Goal: Transaction & Acquisition: Book appointment/travel/reservation

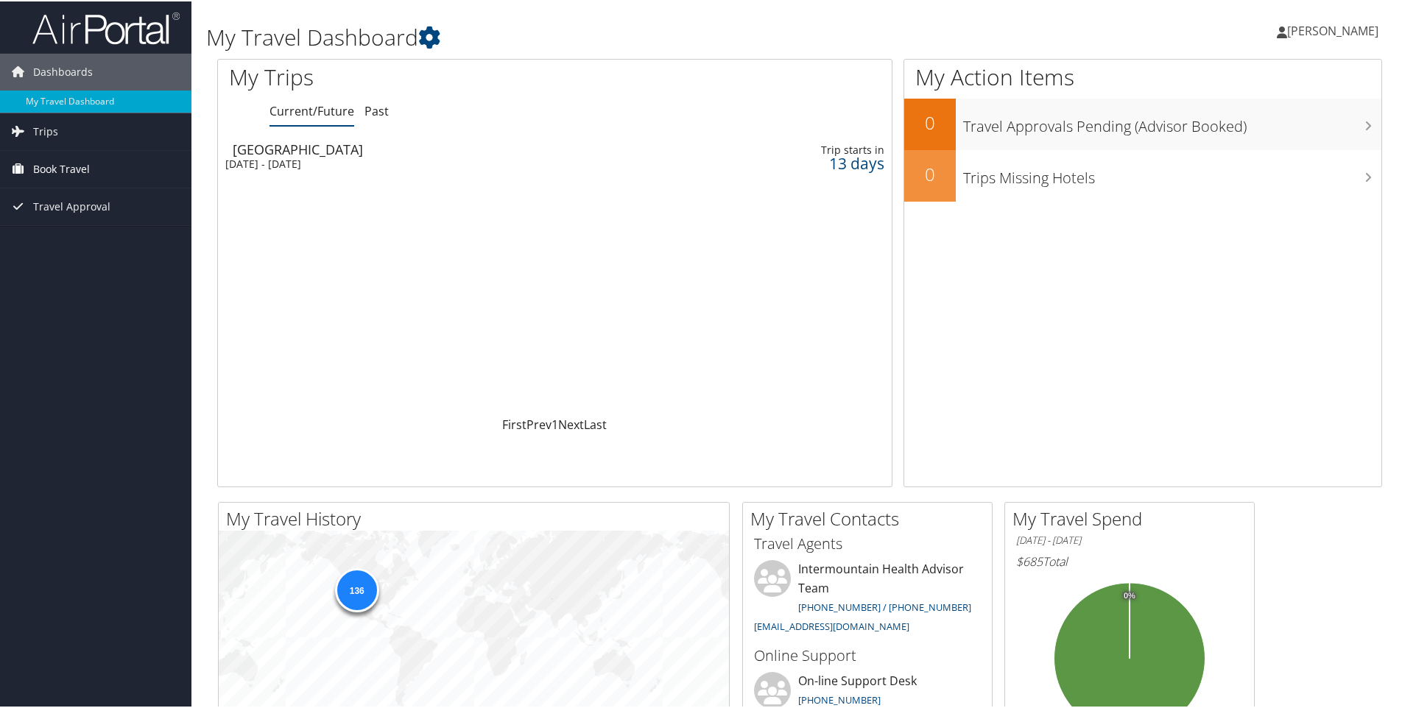
click at [68, 166] on span "Book Travel" at bounding box center [61, 167] width 57 height 37
click at [70, 198] on link "Agent Booking Request" at bounding box center [95, 197] width 191 height 22
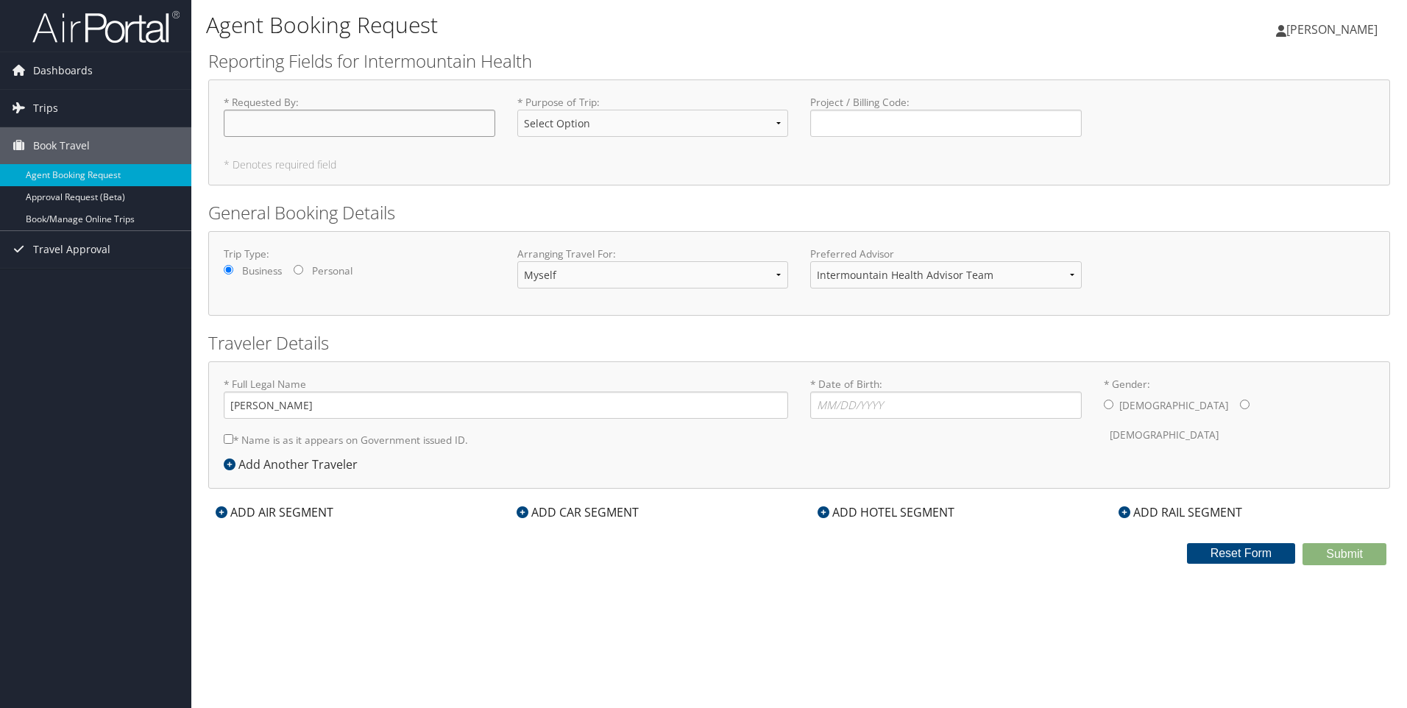
click at [283, 126] on input "* Requested By : Required" at bounding box center [360, 123] width 272 height 27
type input "[PERSON_NAME]"
click at [777, 125] on select "Select Option 3rd Party Reimbursable Business CME Conf or Education Groups Pers…" at bounding box center [653, 123] width 272 height 27
select select "Business"
click at [517, 110] on select "Select Option 3rd Party Reimbursable Business CME Conf or Education Groups Pers…" at bounding box center [653, 123] width 272 height 27
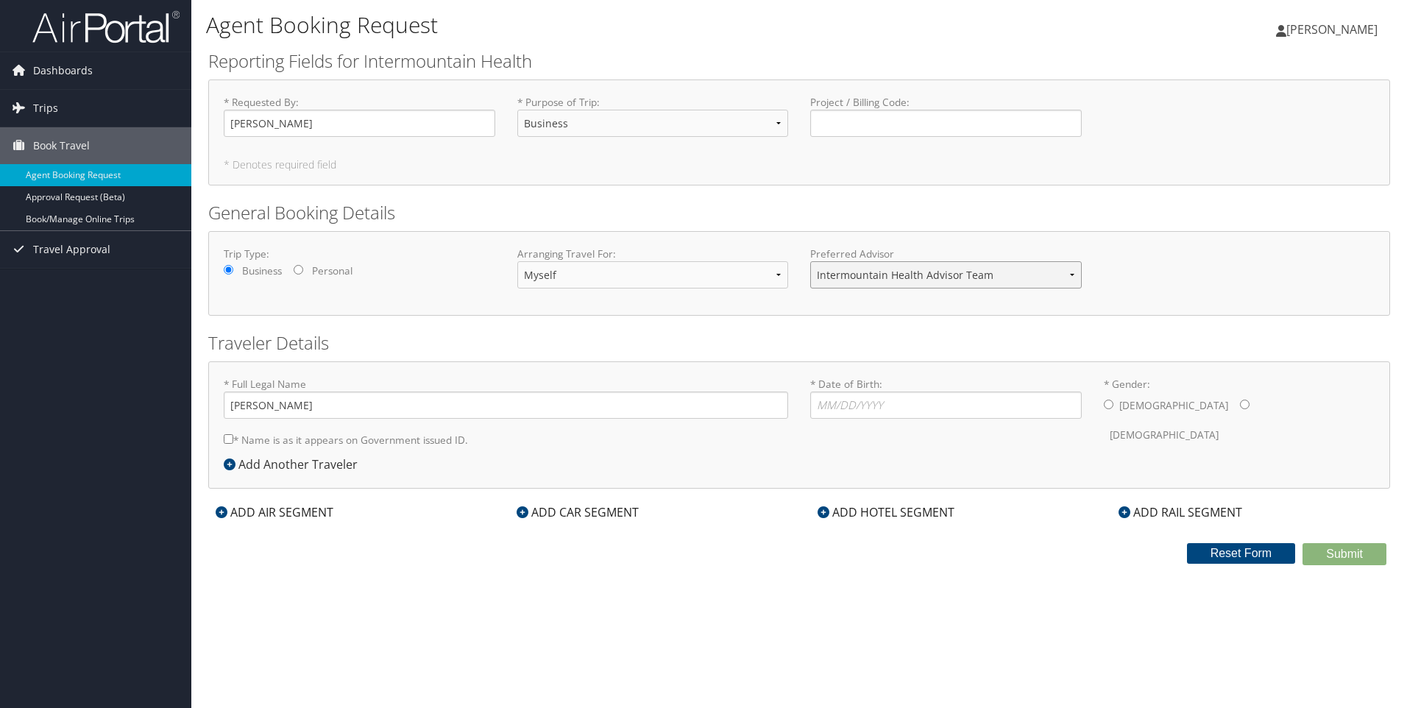
click at [1071, 274] on select "Intermountain Health Advisor Team" at bounding box center [946, 274] width 272 height 27
click at [1190, 261] on div "Trip Type: Business Personal Arranging Travel For: Myself Another Traveler Gues…" at bounding box center [799, 274] width 1173 height 54
drag, startPoint x: 838, startPoint y: 402, endPoint x: 1093, endPoint y: 390, distance: 255.0
click at [840, 403] on input "* Date of Birth: Invalid Date" at bounding box center [946, 405] width 272 height 27
type input "[DATE]"
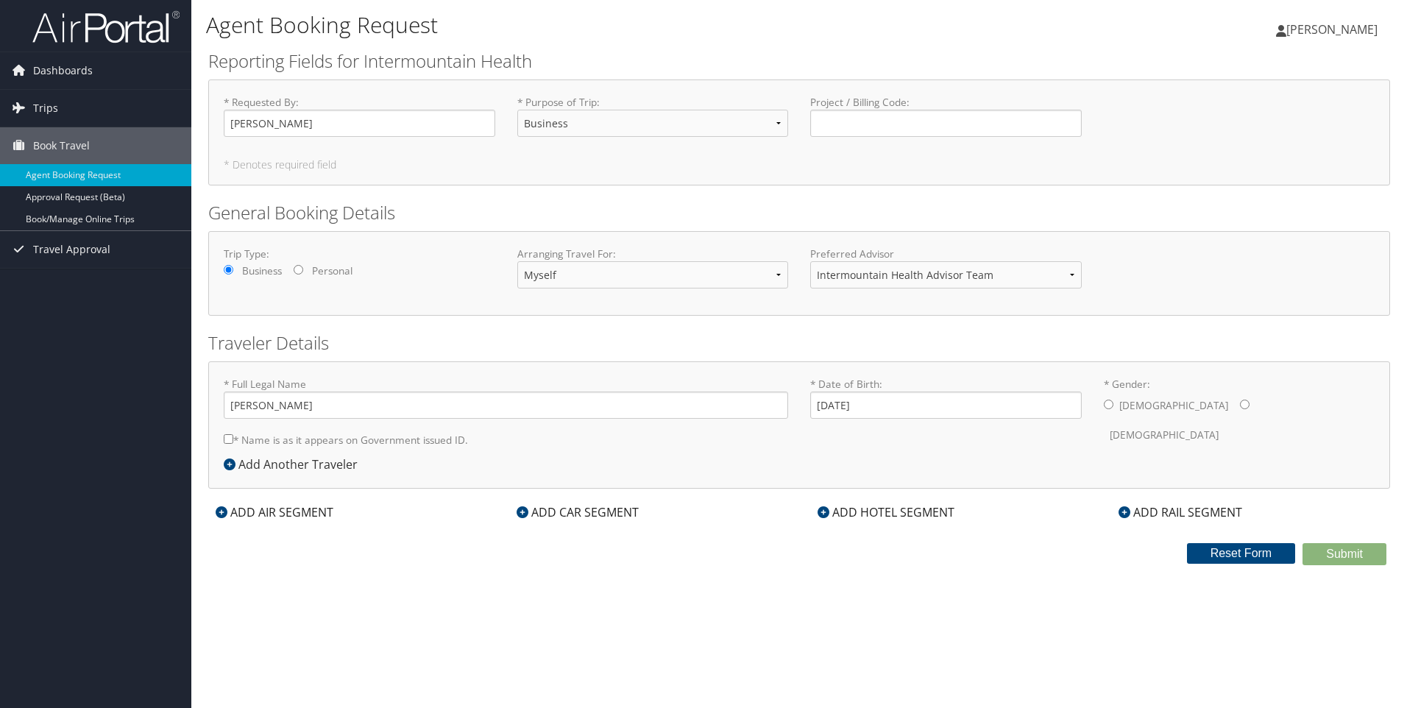
click at [1240, 402] on input "* Gender: [DEMOGRAPHIC_DATA] [DEMOGRAPHIC_DATA]" at bounding box center [1245, 405] width 10 height 10
radio input "true"
click at [820, 513] on icon at bounding box center [824, 512] width 12 height 12
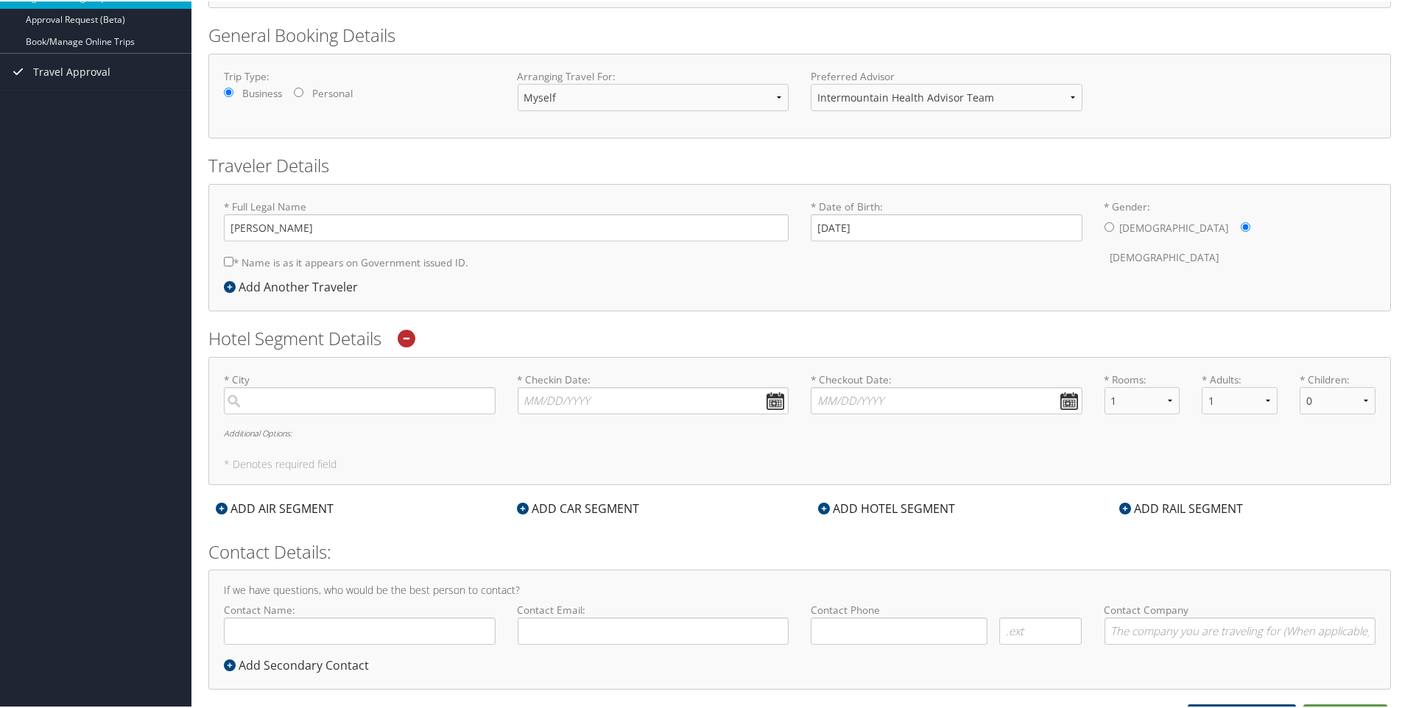
scroll to position [196, 0]
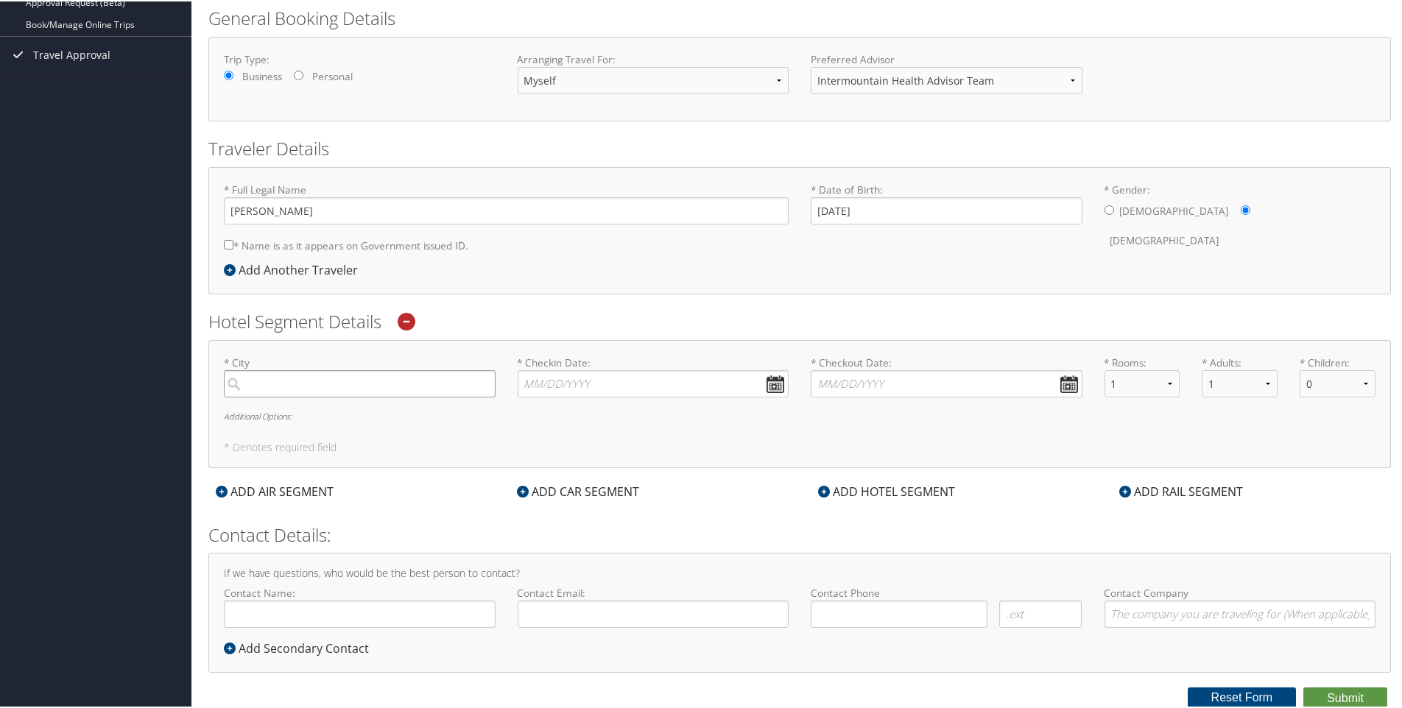
click at [353, 381] on input "search" at bounding box center [360, 382] width 272 height 27
click at [303, 450] on div "St [PERSON_NAME] (SGU UT)" at bounding box center [362, 451] width 252 height 19
click at [303, 396] on input "St georg" at bounding box center [360, 382] width 272 height 27
type input "St [PERSON_NAME]"
click at [594, 384] on input "* Checkin Date: Dates must be valid" at bounding box center [653, 382] width 272 height 27
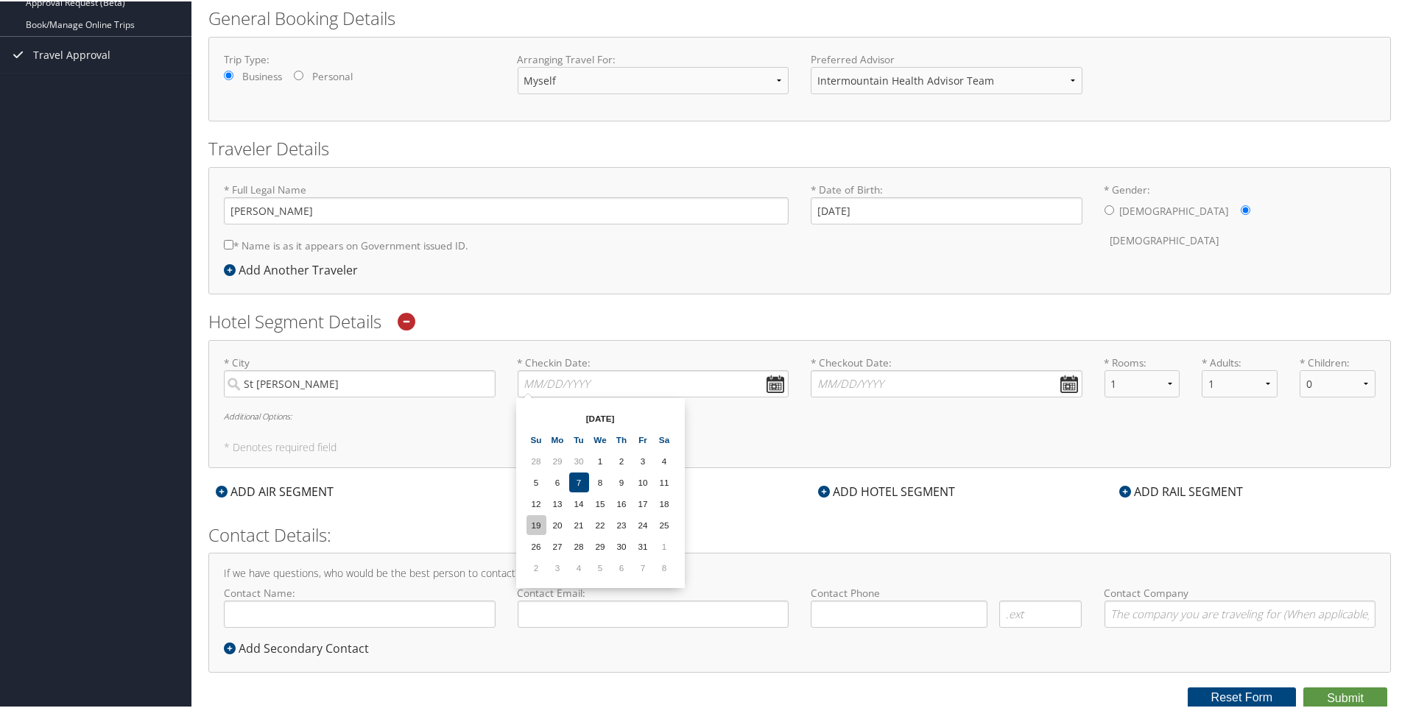
click at [535, 525] on td "19" at bounding box center [536, 524] width 20 height 20
type input "[DATE]"
click at [886, 385] on input "* Checkout Date: Dates must be valid" at bounding box center [946, 382] width 272 height 27
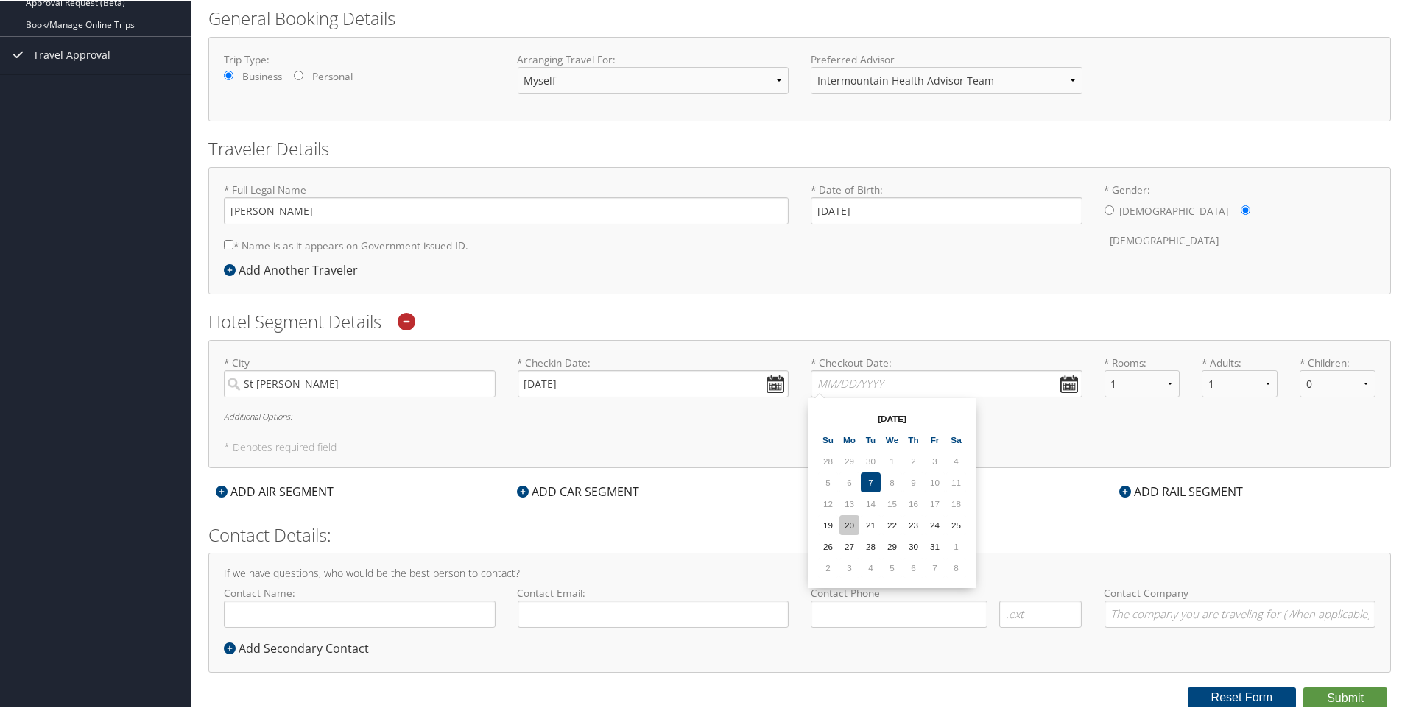
click at [848, 526] on td "20" at bounding box center [849, 524] width 20 height 20
type input "[DATE]"
click at [269, 615] on input "Contact Name:" at bounding box center [360, 612] width 272 height 27
type input "[PERSON_NAME]"
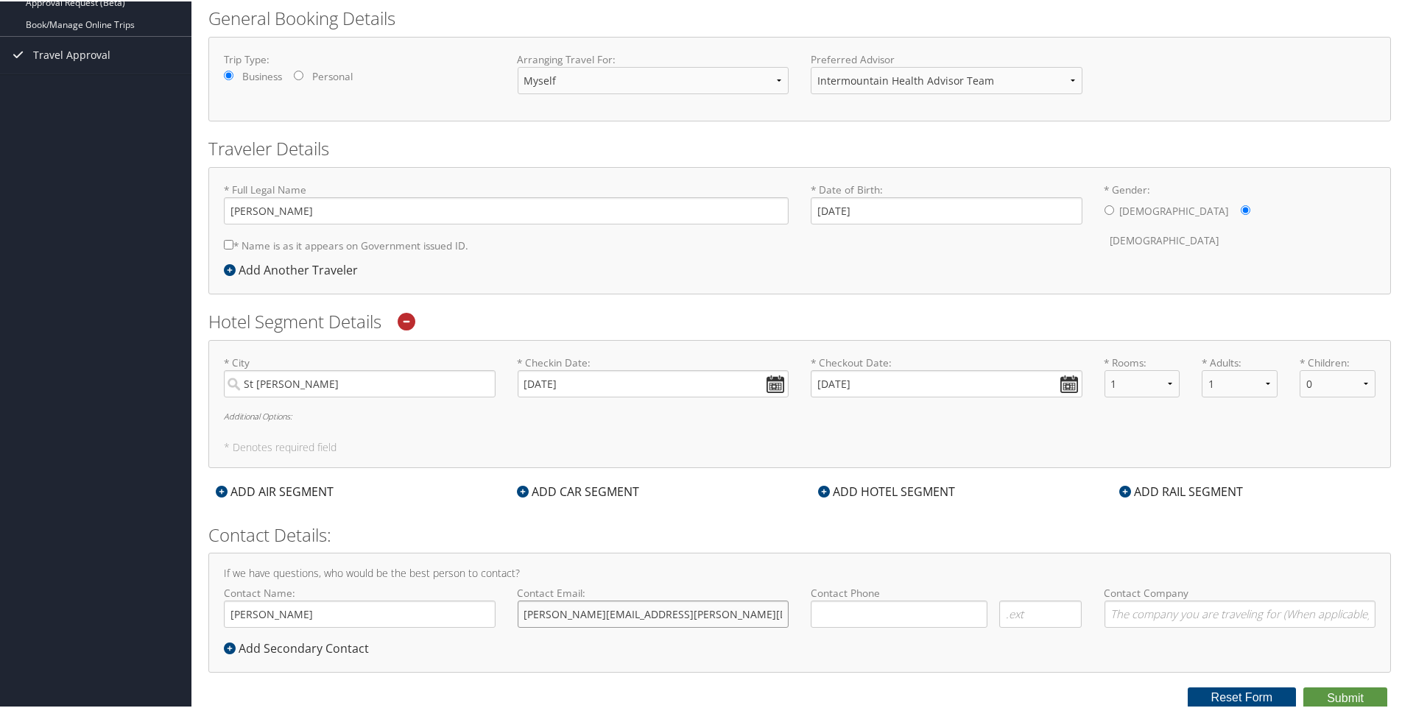
type input "[PERSON_NAME][EMAIL_ADDRESS][PERSON_NAME][DOMAIN_NAME]"
type input "[PHONE_NUMBER]"
click at [820, 490] on icon at bounding box center [824, 490] width 12 height 12
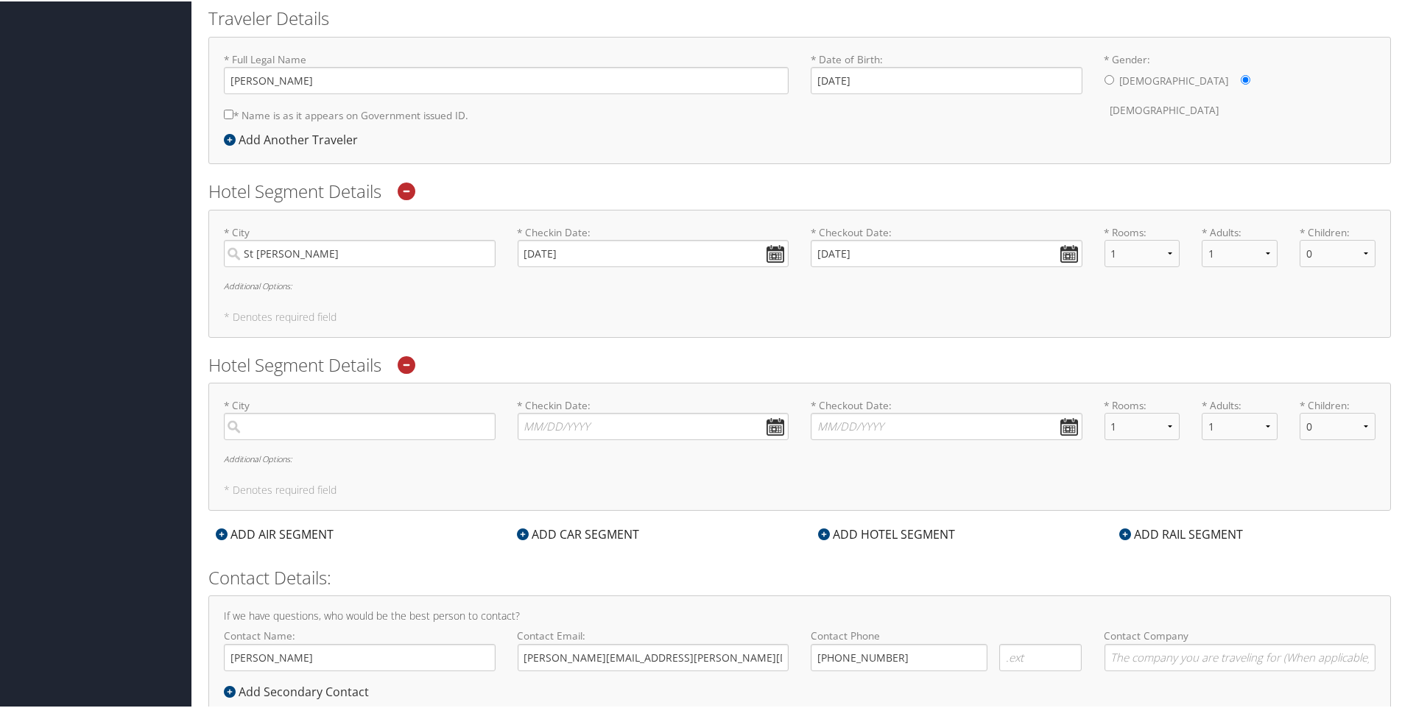
scroll to position [343, 0]
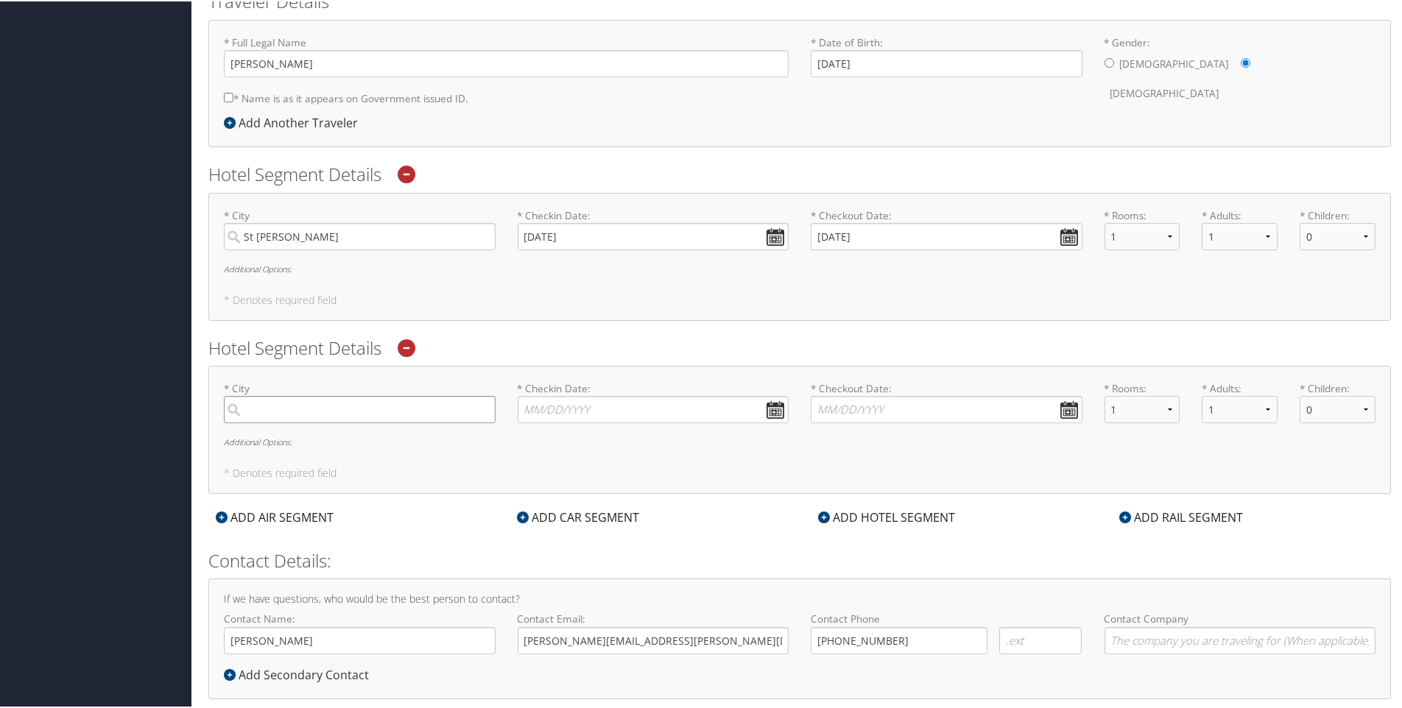
click at [326, 416] on input "search" at bounding box center [360, 408] width 272 height 27
type input "st [PERSON_NAME]"
click at [319, 478] on div "St [PERSON_NAME] (SGU UT)" at bounding box center [362, 476] width 252 height 19
click at [319, 422] on input "st [PERSON_NAME]" at bounding box center [360, 408] width 272 height 27
type input "St [PERSON_NAME]"
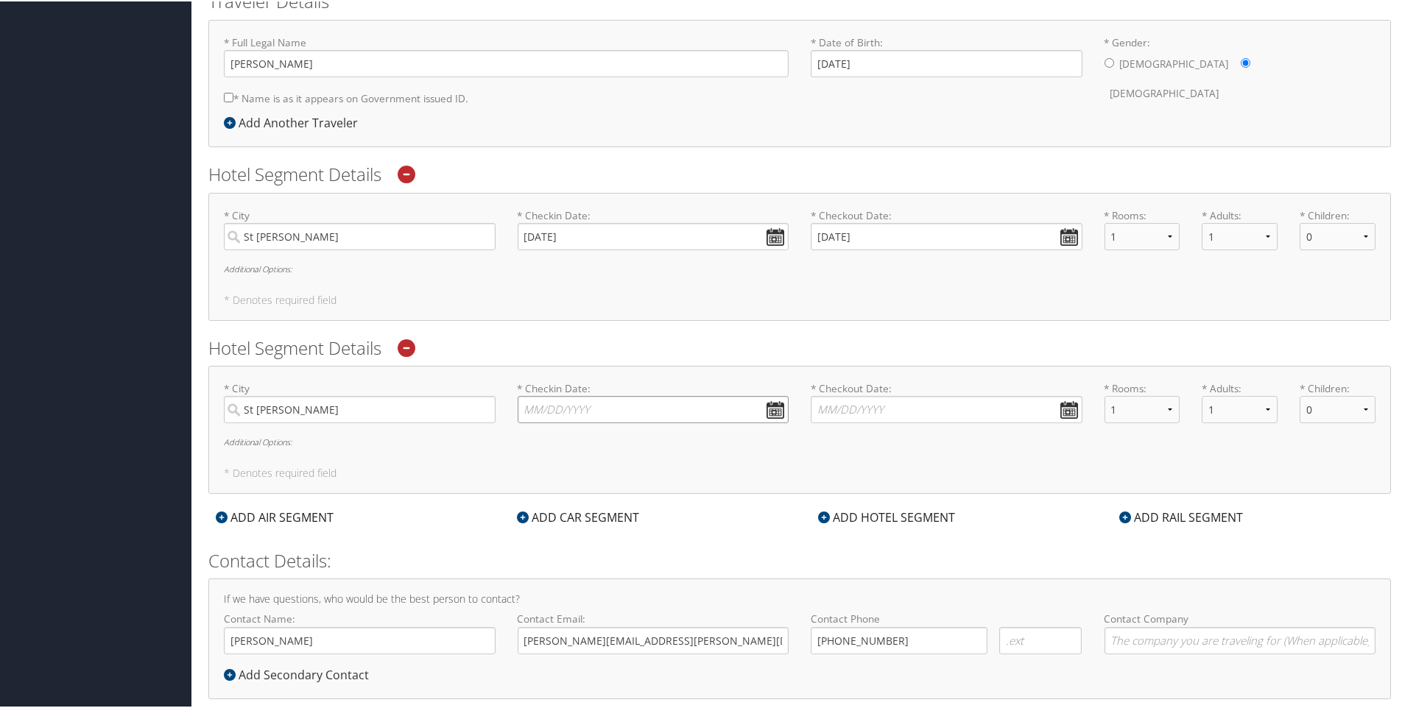
click at [560, 408] on input "* Checkin Date: Dates must be valid" at bounding box center [653, 408] width 272 height 27
click at [621, 551] on td "23" at bounding box center [622, 550] width 20 height 20
type input "[DATE]"
click at [900, 409] on input "* Checkout Date: Dates must be valid" at bounding box center [946, 408] width 272 height 27
click at [934, 548] on td "24" at bounding box center [935, 550] width 20 height 20
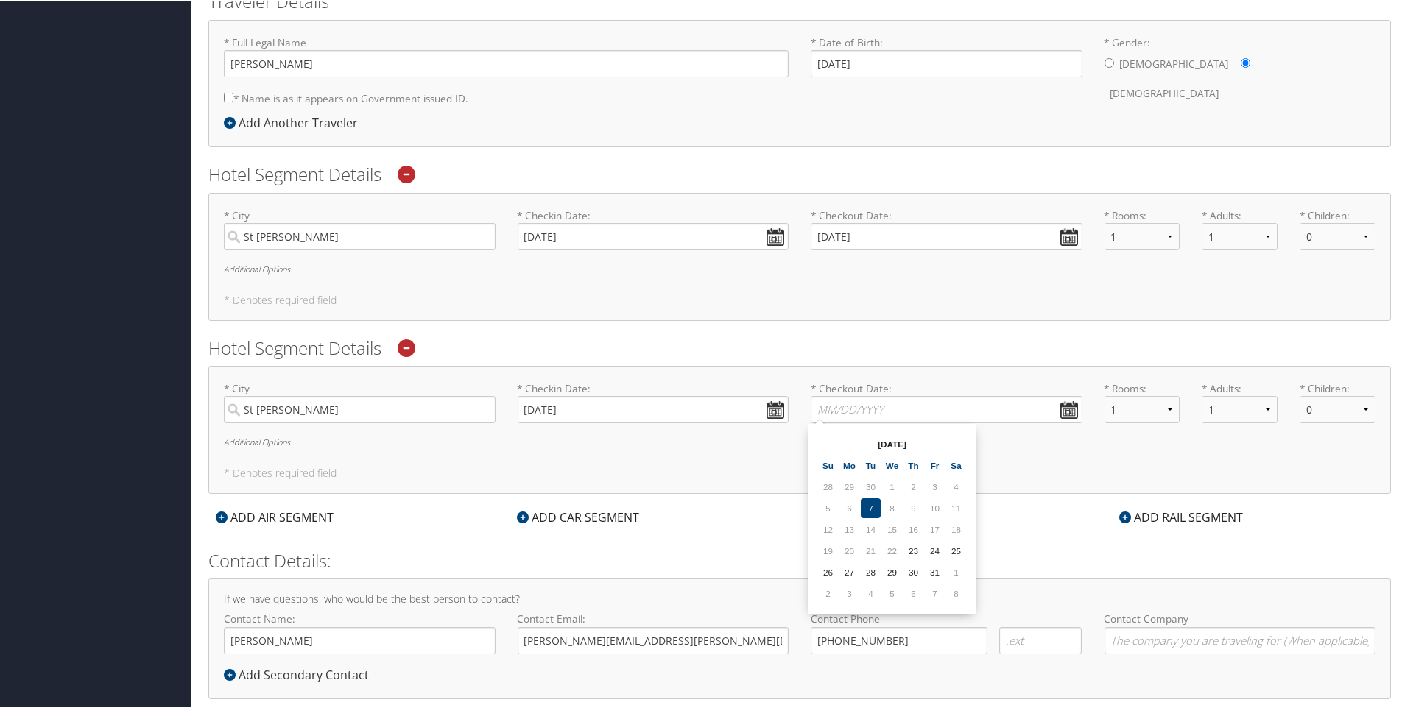
type input "[DATE]"
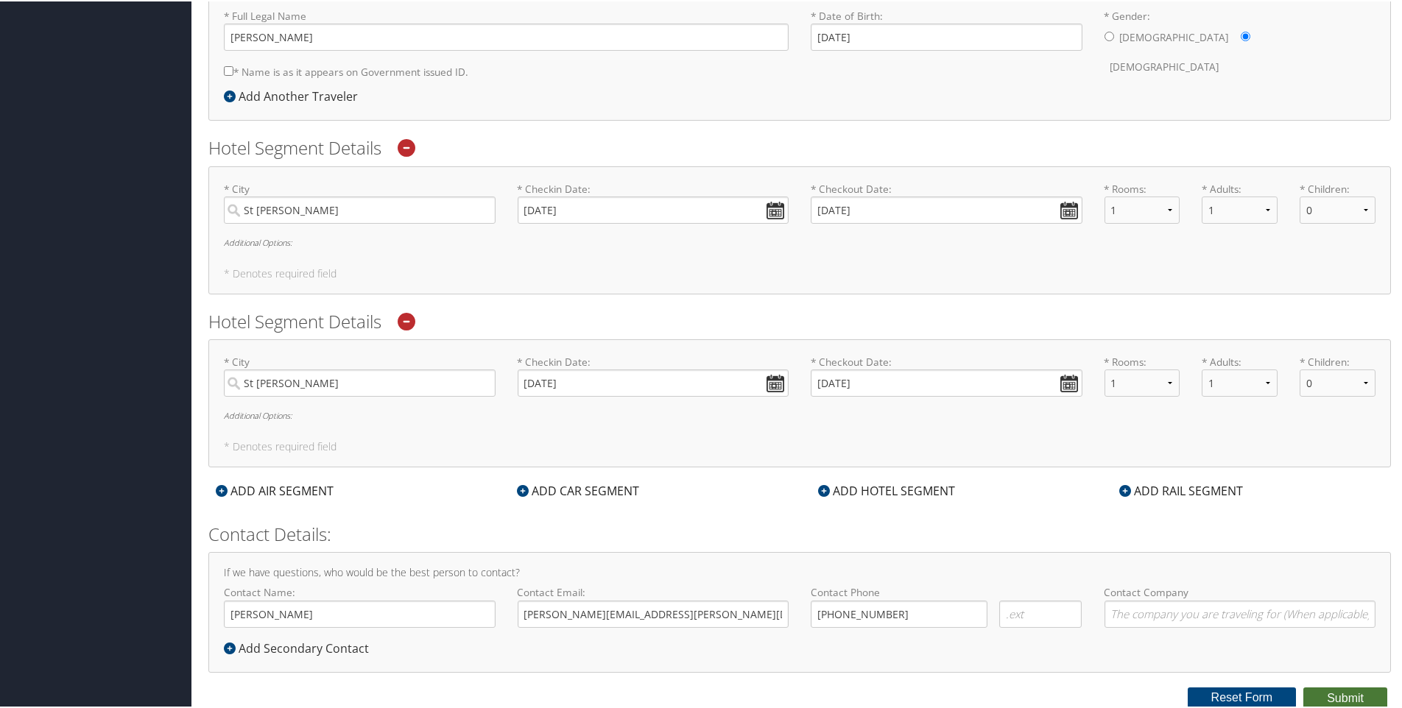
click at [1350, 696] on button "Submit" at bounding box center [1345, 697] width 84 height 22
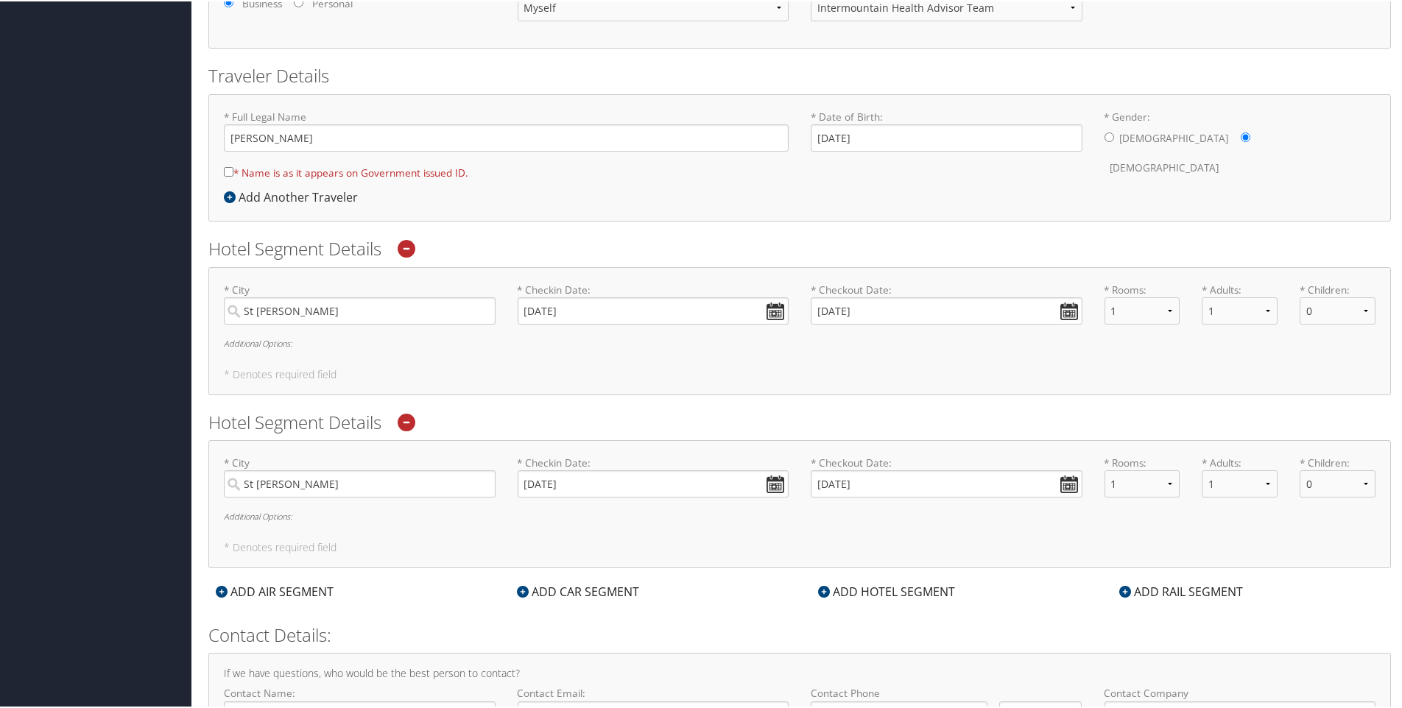
scroll to position [222, 0]
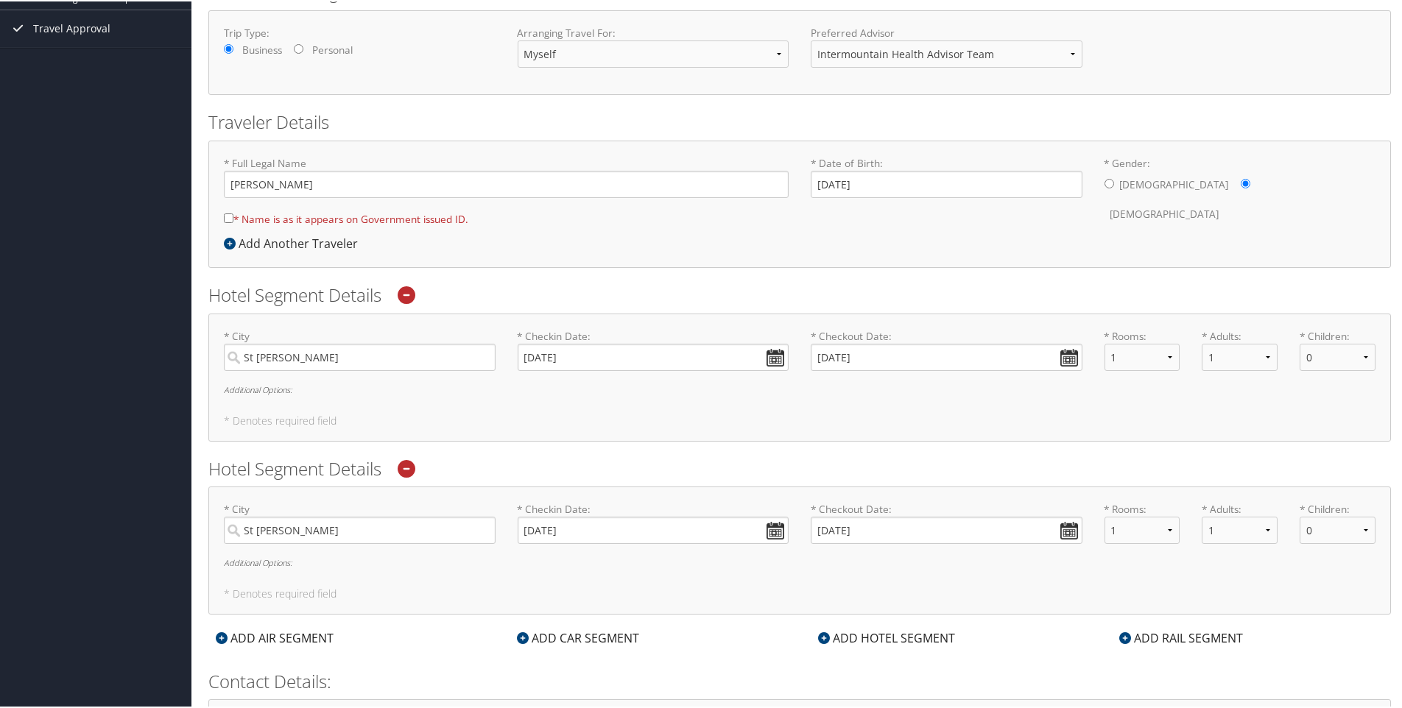
drag, startPoint x: 227, startPoint y: 218, endPoint x: 244, endPoint y: 225, distance: 18.2
click at [227, 218] on input "* Name is as it appears on Government issued ID." at bounding box center [229, 217] width 10 height 10
checkbox input "true"
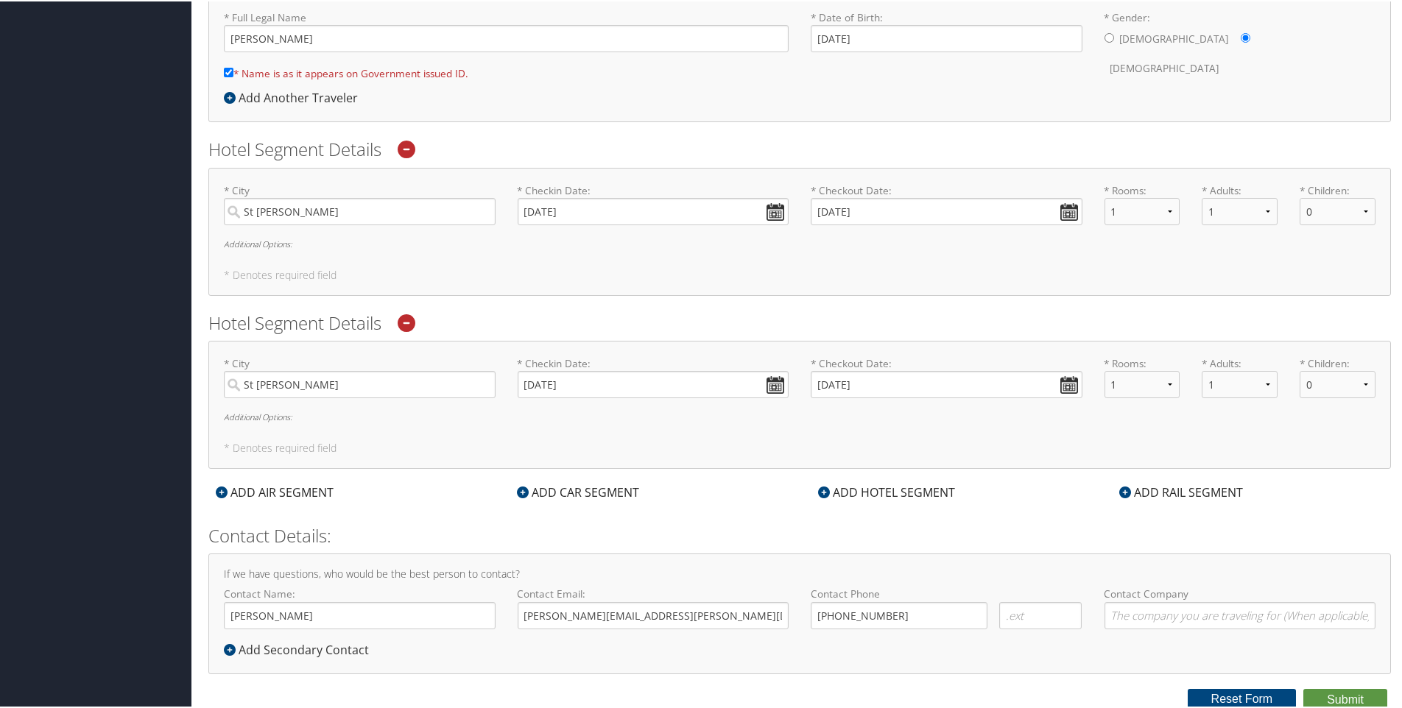
scroll to position [370, 0]
click at [1320, 699] on button "Submit" at bounding box center [1345, 697] width 84 height 22
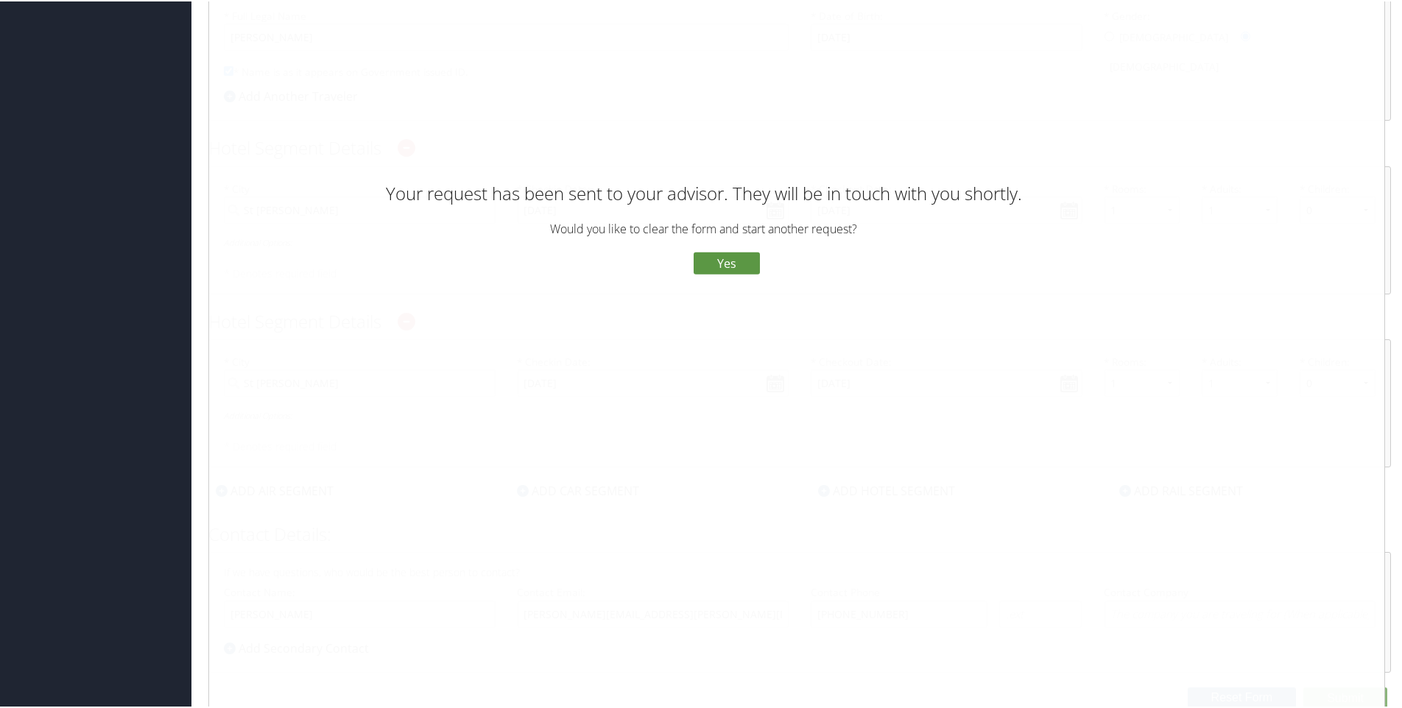
drag, startPoint x: 662, startPoint y: 260, endPoint x: 692, endPoint y: 263, distance: 29.6
click at [662, 261] on button "No" at bounding box center [667, 262] width 38 height 25
